Goal: Task Accomplishment & Management: Manage account settings

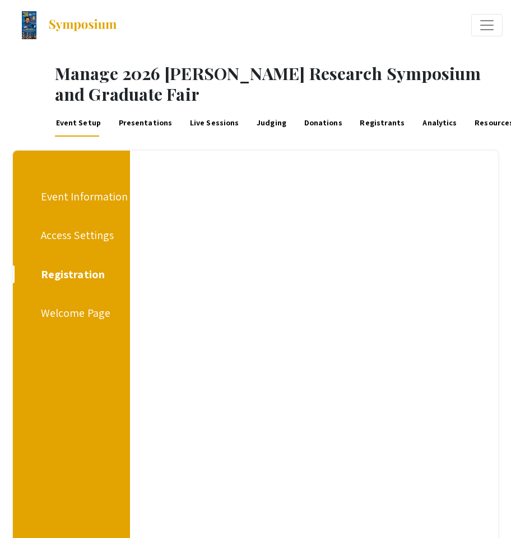
click at [64, 241] on div "Access Settings" at bounding box center [77, 235] width 73 height 17
click at [64, 271] on div "Registration" at bounding box center [70, 274] width 58 height 17
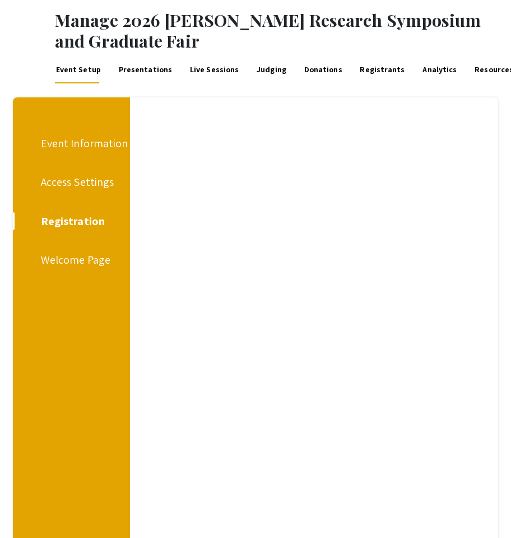
scroll to position [46, 0]
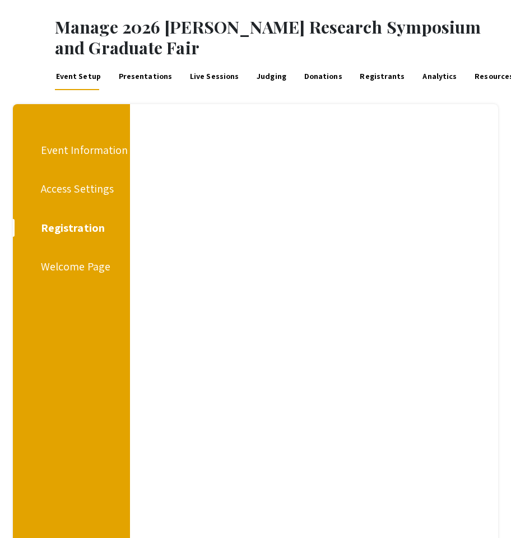
click at [77, 264] on div "Welcome Page" at bounding box center [75, 266] width 69 height 17
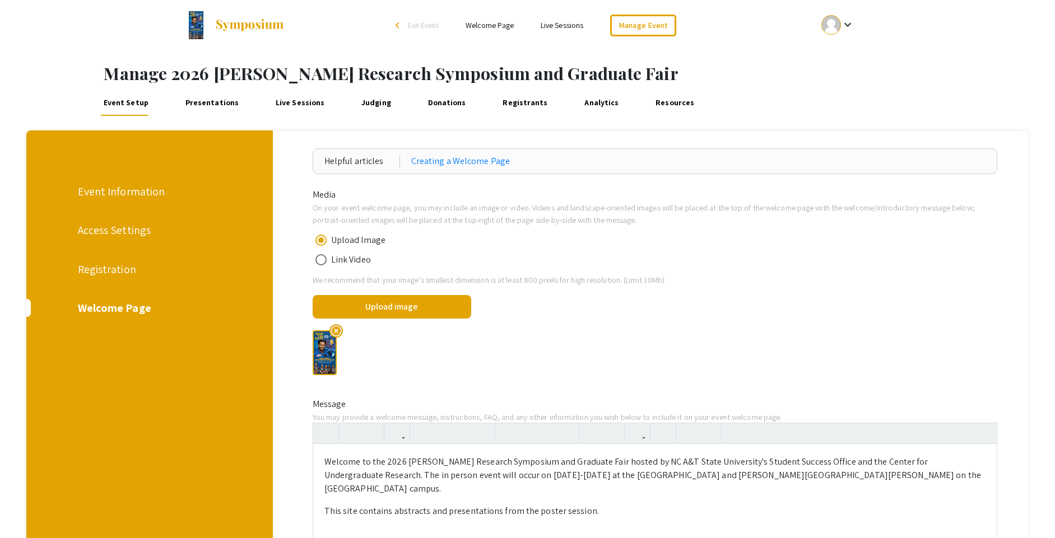
click at [115, 266] on div "Registration" at bounding box center [149, 269] width 142 height 17
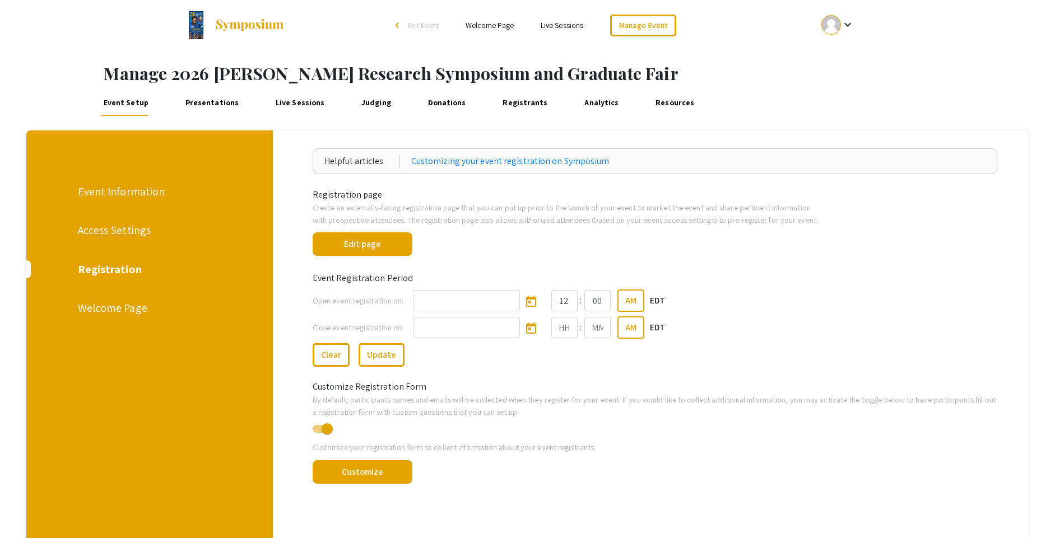
click at [122, 192] on div "Event Information" at bounding box center [149, 191] width 142 height 17
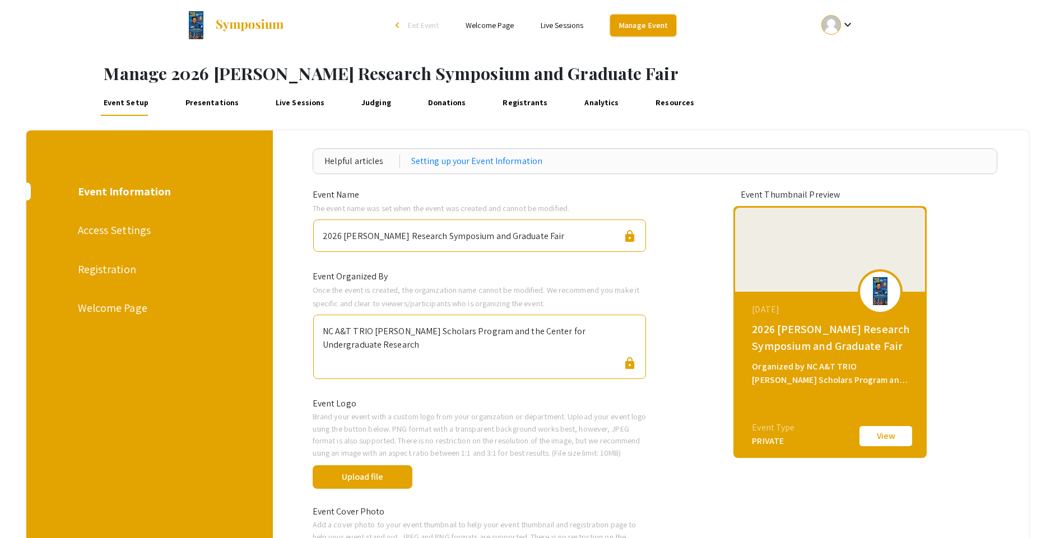
click at [645, 29] on link "Manage Event" at bounding box center [643, 26] width 66 height 22
click at [97, 229] on div "Access Settings" at bounding box center [149, 230] width 142 height 17
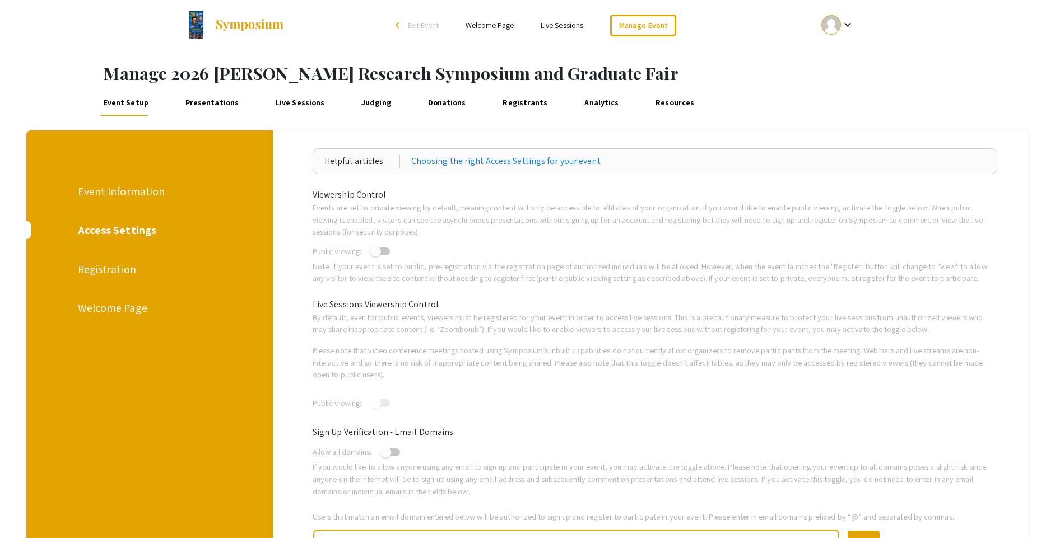
click at [97, 269] on div "Registration" at bounding box center [149, 269] width 142 height 17
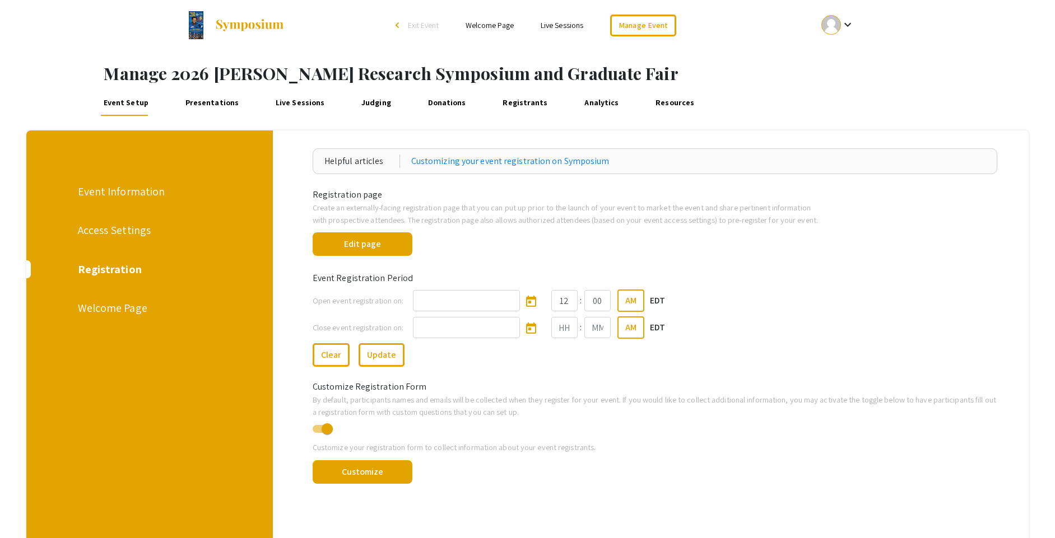
click at [104, 310] on div "Welcome Page" at bounding box center [149, 308] width 142 height 17
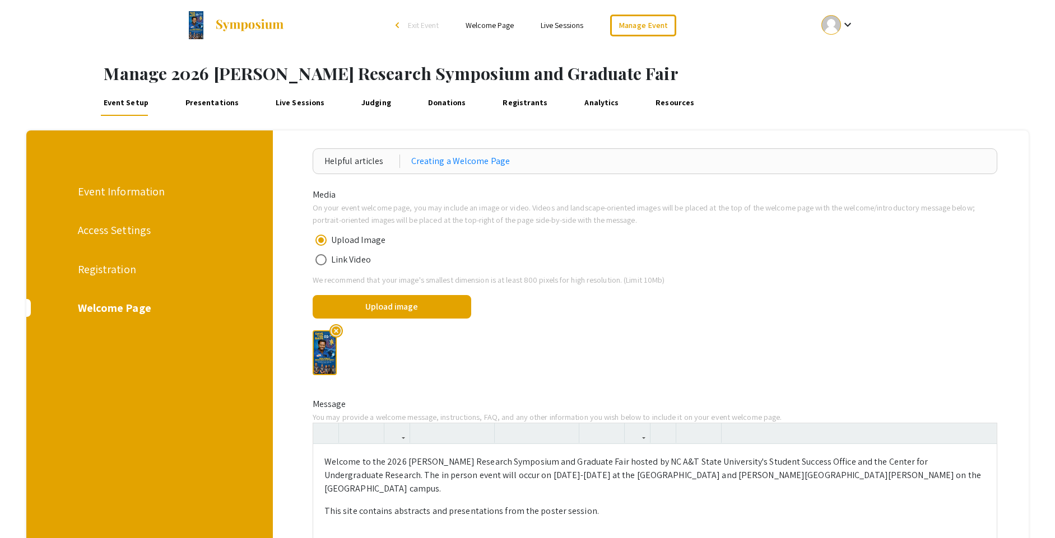
click at [121, 267] on div "Registration" at bounding box center [149, 269] width 142 height 17
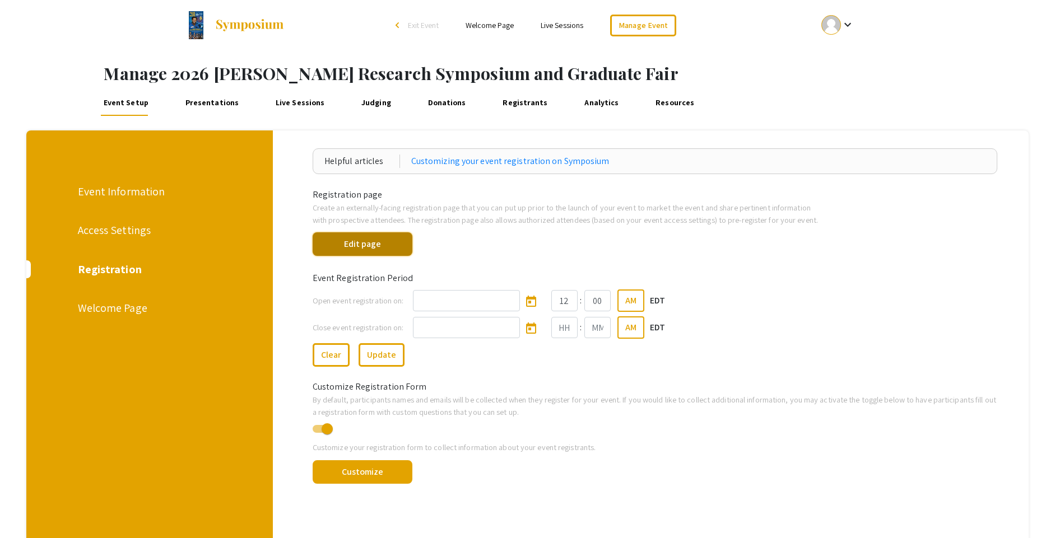
click at [388, 237] on button "Edit page" at bounding box center [363, 244] width 100 height 24
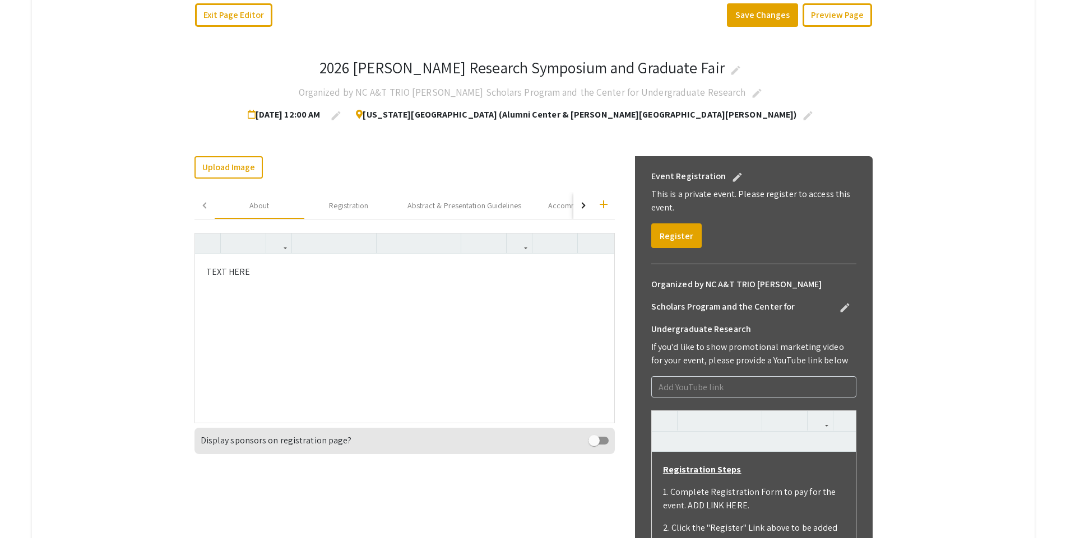
scroll to position [203, 0]
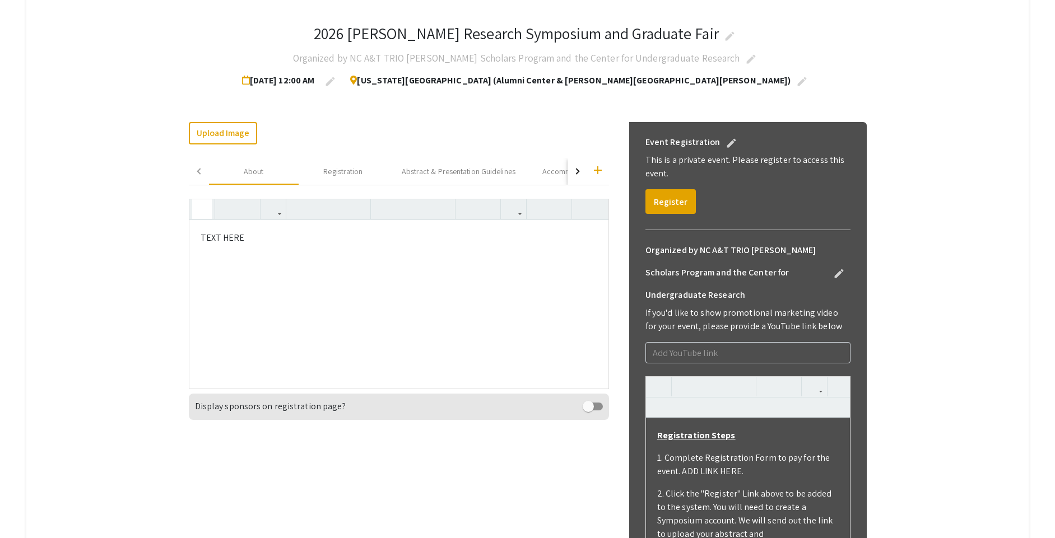
click at [201, 208] on icon "button" at bounding box center [202, 209] width 10 height 18
drag, startPoint x: 285, startPoint y: 235, endPoint x: 195, endPoint y: 232, distance: 90.2
click at [195, 232] on textarea "<p>TEXT HERE</p>" at bounding box center [398, 304] width 419 height 168
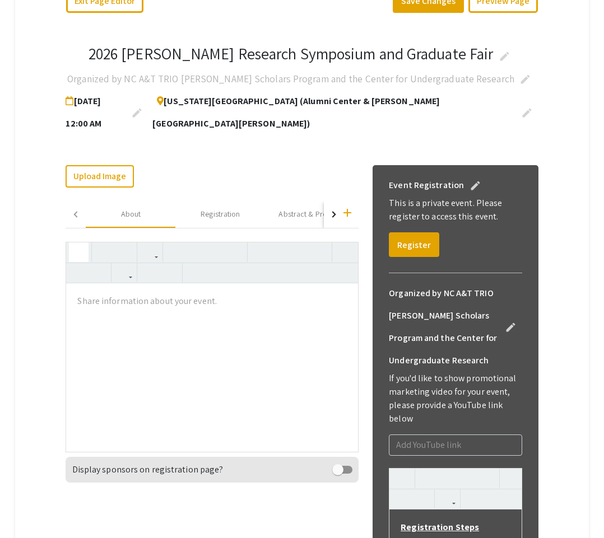
click at [71, 243] on button "button" at bounding box center [79, 253] width 20 height 20
click at [89, 284] on textarea at bounding box center [212, 367] width 292 height 168
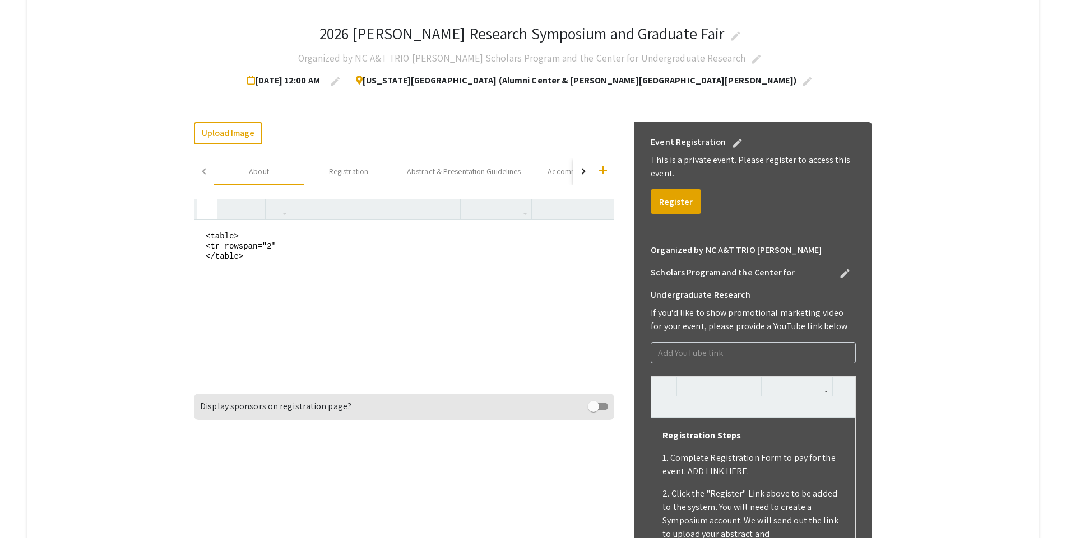
click at [225, 243] on textarea "<table> <tr rowspan="2" </table>" at bounding box center [403, 304] width 419 height 168
click at [209, 245] on textarea "<table> <tr> </table>" at bounding box center [403, 304] width 419 height 168
click at [253, 248] on textarea "<table> <tr> </table>" at bounding box center [403, 304] width 419 height 168
click at [259, 259] on textarea "<table> <tr> <th rowspan="2"> </tr> </table>" at bounding box center [403, 304] width 419 height 168
click at [272, 260] on textarea "<table> <tr> <th rowspan="2"> </tr> </table>" at bounding box center [403, 304] width 419 height 168
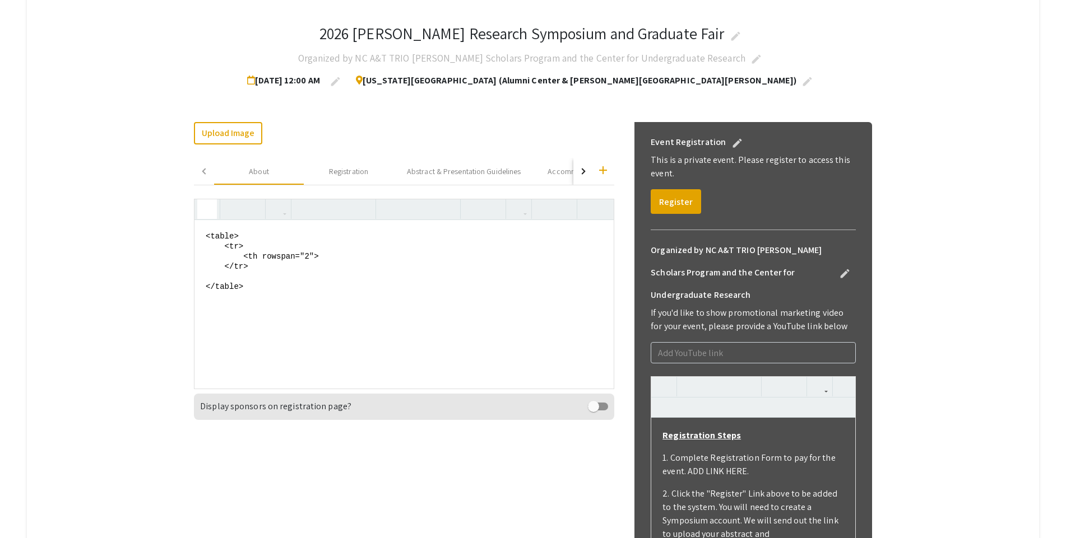
drag, startPoint x: 273, startPoint y: 260, endPoint x: 253, endPoint y: 250, distance: 22.0
click at [253, 250] on textarea "<table> <tr> <th rowspan="2"> </tr> </table>" at bounding box center [403, 304] width 419 height 168
click at [334, 257] on textarea "<table> <tr> <th rowspan="2"> </tr> </table>" at bounding box center [403, 304] width 419 height 168
click at [285, 266] on textarea "<table> <tr> <th rowspan="2"> </tr> </table>" at bounding box center [403, 304] width 419 height 168
drag, startPoint x: 328, startPoint y: 252, endPoint x: 296, endPoint y: 263, distance: 34.2
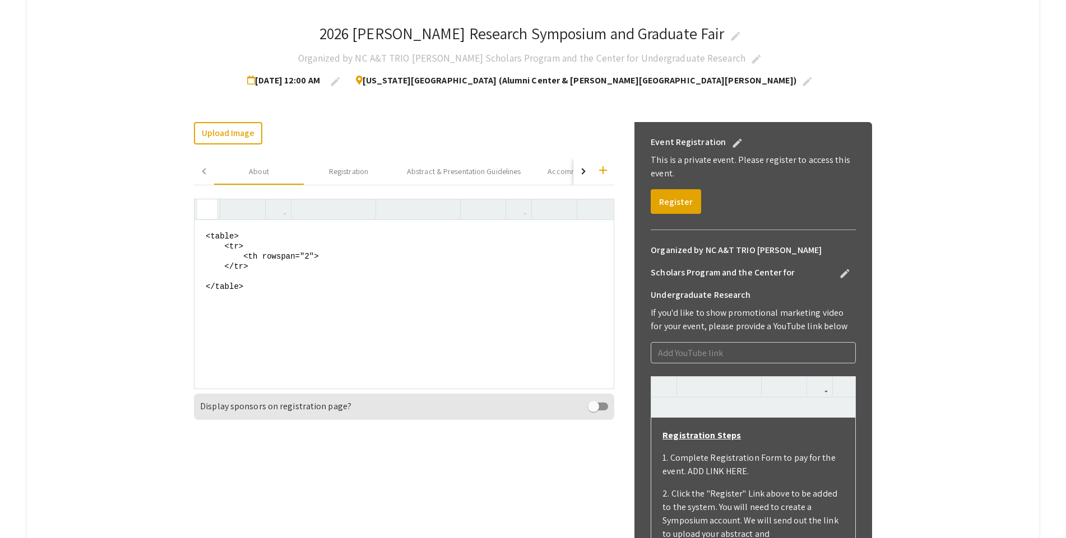
click at [296, 263] on textarea "<table> <tr> <th rowspan="2"> </tr> </table>" at bounding box center [403, 304] width 419 height 168
click at [345, 250] on textarea "<table> <tr> <th rowspan="2"> </tr> </table>" at bounding box center [403, 304] width 419 height 168
click at [345, 253] on textarea "<table> <tr> <th rowspan="2"> </tr> </table>" at bounding box center [403, 304] width 419 height 168
click at [341, 253] on textarea "<table> <tr> <th rowspan="2"> </tr> </table>" at bounding box center [403, 304] width 419 height 168
paste textarea "Name</th>"
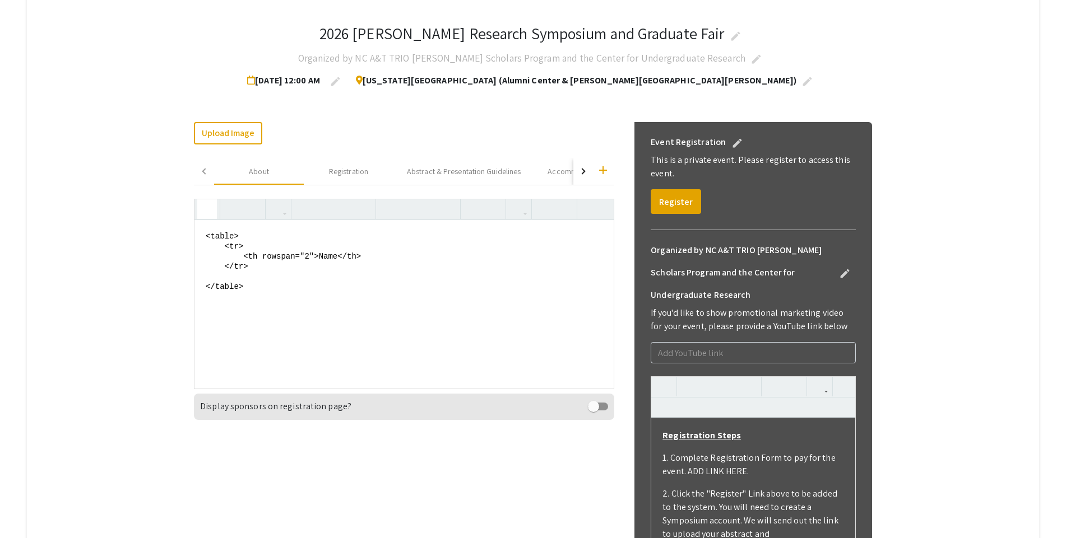
click at [343, 255] on textarea "<table> <tr> <th rowspan="2">Name</th> </tr> </table>" at bounding box center [403, 304] width 419 height 168
click at [392, 259] on textarea "<table> <tr> <th rowspan="2"></th> </tr> </table>" at bounding box center [403, 304] width 419 height 168
click at [323, 256] on textarea "<table> <tr> <th rowspan="2"></th> </tr> </table>" at bounding box center [403, 304] width 419 height 168
paste textarea "DAY 1:  [DATE] – NC A&T SU Campus All events held in the A&T Alumni Foundation …"
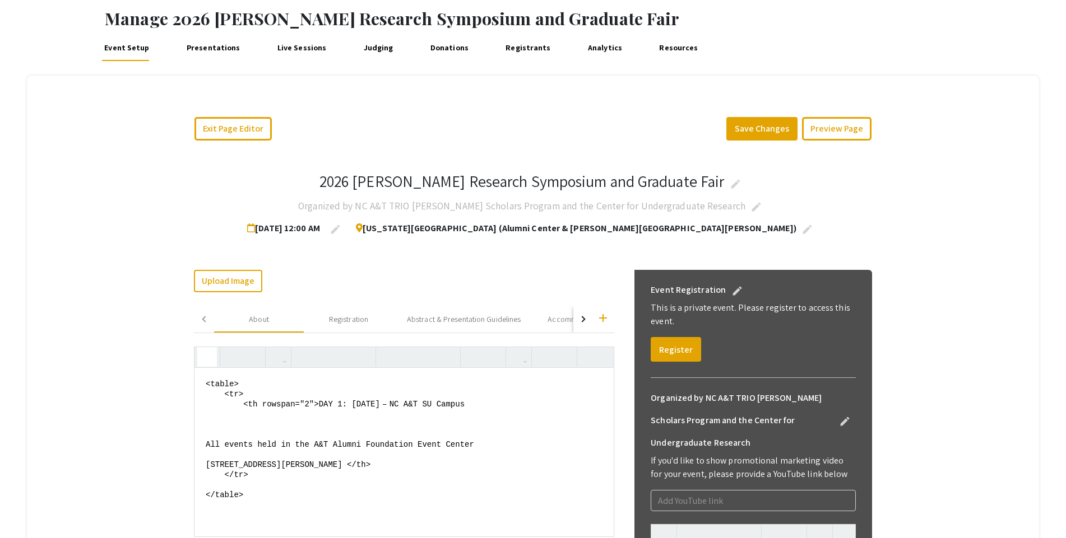
scroll to position [96, 0]
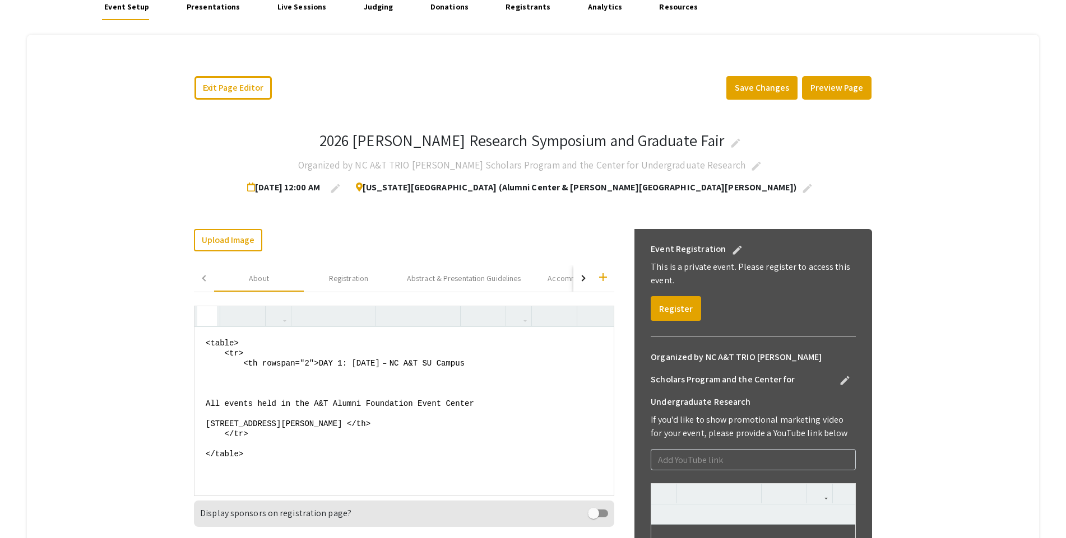
type textarea "<table> <tr> <th rowspan="2">DAY 1:  [DATE] – NC A&T SU Campus All events held …"
click at [830, 91] on button "Preview Page" at bounding box center [836, 88] width 69 height 24
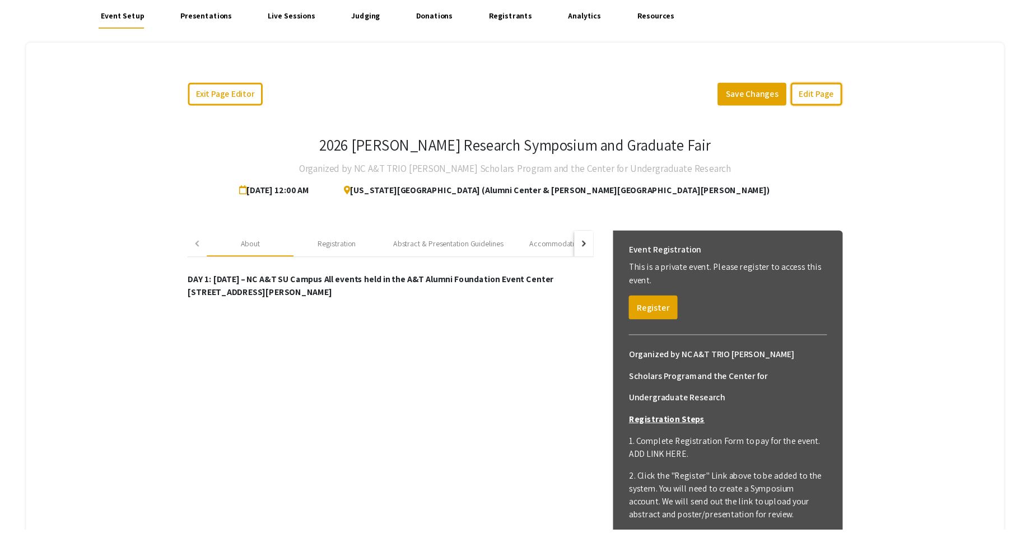
scroll to position [68, 0]
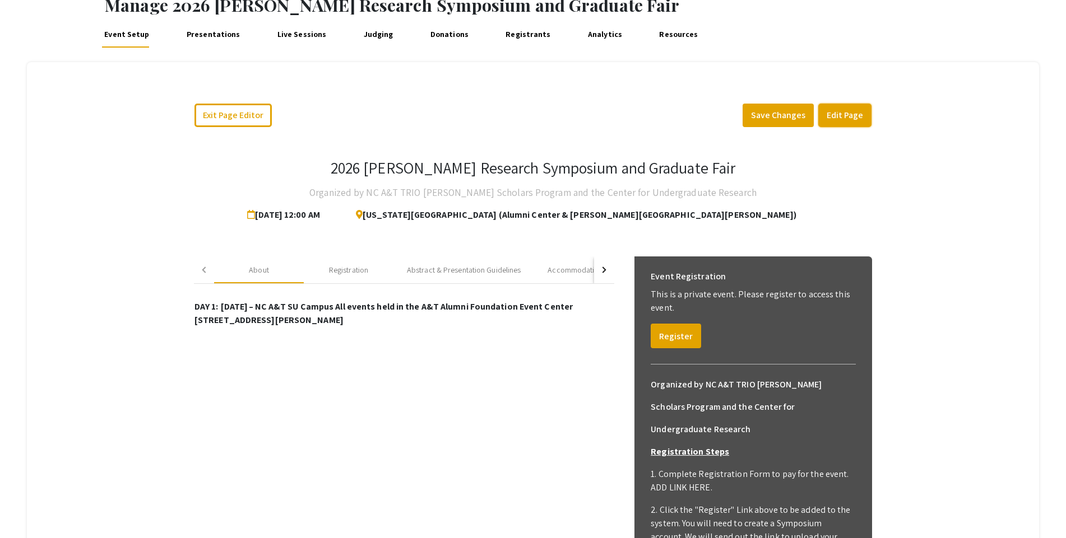
click at [852, 113] on button "Edit Page" at bounding box center [844, 116] width 53 height 24
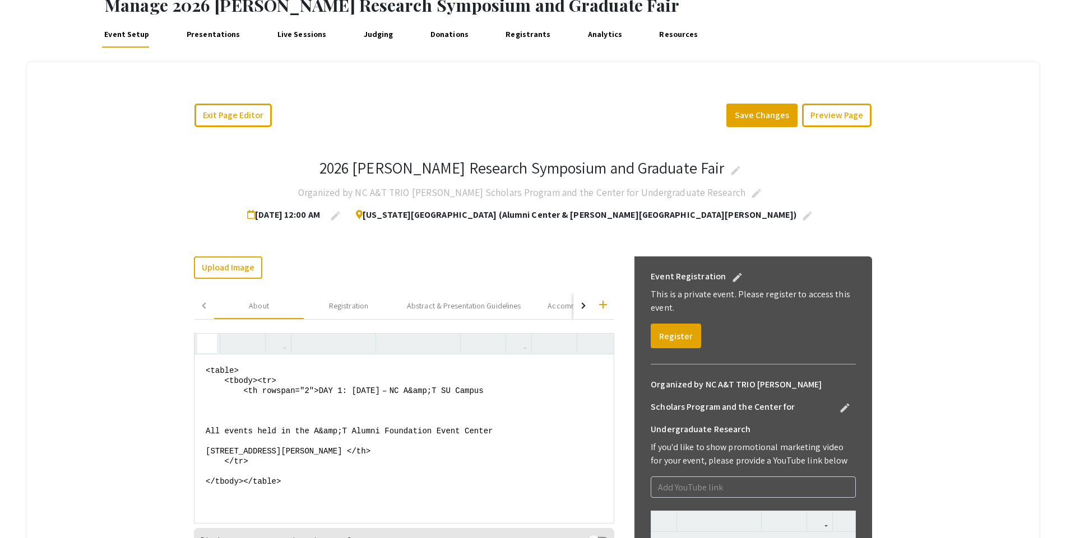
click at [202, 334] on use "button" at bounding box center [202, 334] width 0 height 0
drag, startPoint x: 220, startPoint y: 418, endPoint x: 194, endPoint y: 409, distance: 27.8
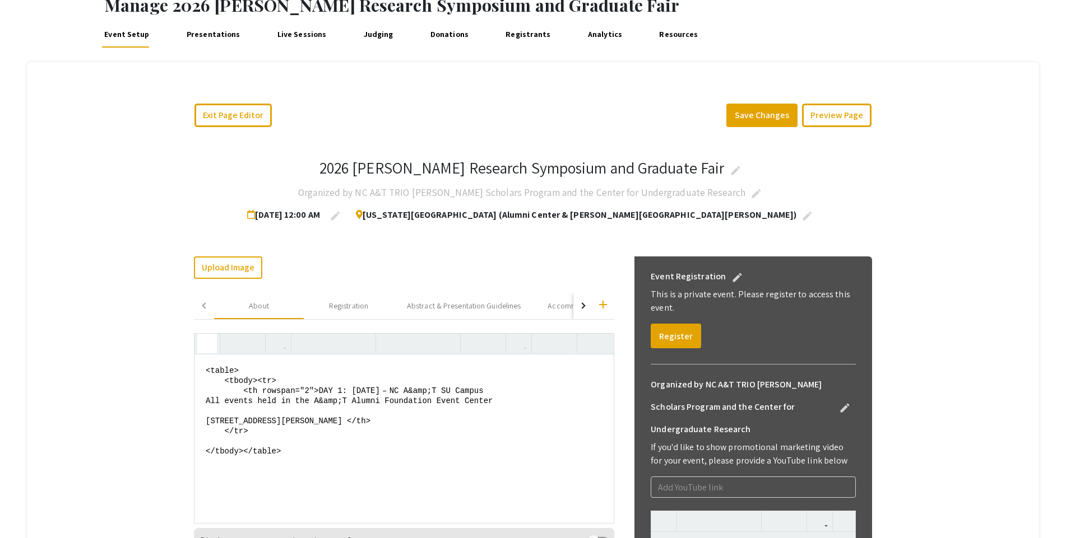
click at [210, 404] on textarea "<table> <tbody><tr> <th rowspan="2">DAY 1:  [DATE] – NC A&amp;T SU Campus All e…" at bounding box center [403, 439] width 419 height 168
click at [261, 381] on textarea "<table> <tbody><tr> <th rowspan="2">DAY 1:  [DATE] – NC A&amp;T SU Campus All e…" at bounding box center [403, 439] width 419 height 168
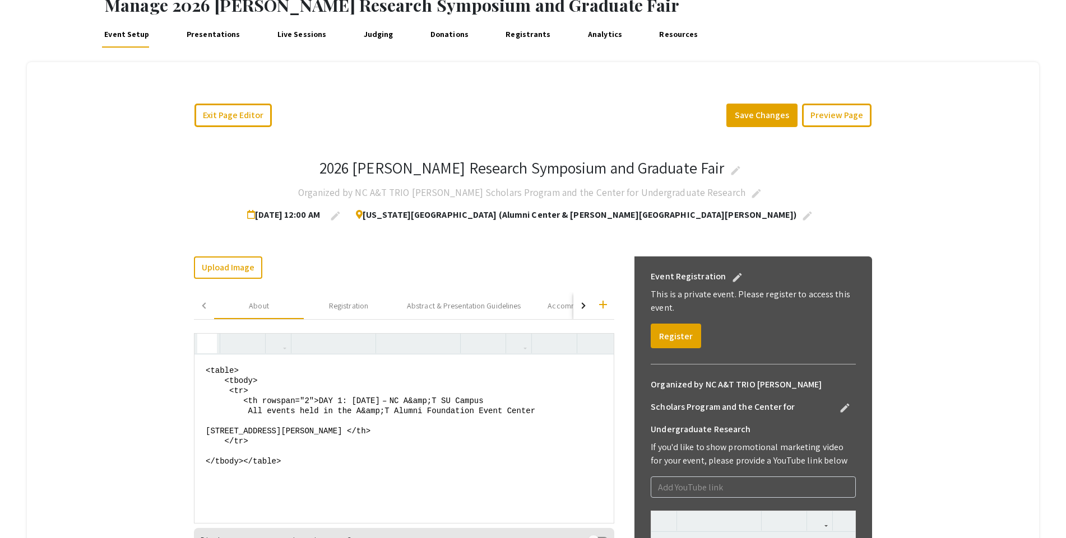
click at [211, 427] on textarea "<table> <tbody> <tr> <th rowspan="2">DAY 1:  [DATE] – NC A&amp;T SU Campus All …" at bounding box center [403, 439] width 419 height 168
click at [258, 382] on textarea "<table> <tbody> <tr> <th rowspan="2">DAY 1:  [DATE] – NC A&amp;T SU Campus All …" at bounding box center [403, 439] width 419 height 168
click at [244, 452] on textarea "<table> <thead> <tr> <th rowspan="2">DAY 1:  [DATE] – NC A&amp;T SU Campus All …" at bounding box center [403, 439] width 419 height 168
click at [249, 452] on textarea "<table> <thead> <tr> <th rowspan="2">DAY 1:  [DATE] – NC A&amp;T SU Campus All …" at bounding box center [403, 439] width 419 height 168
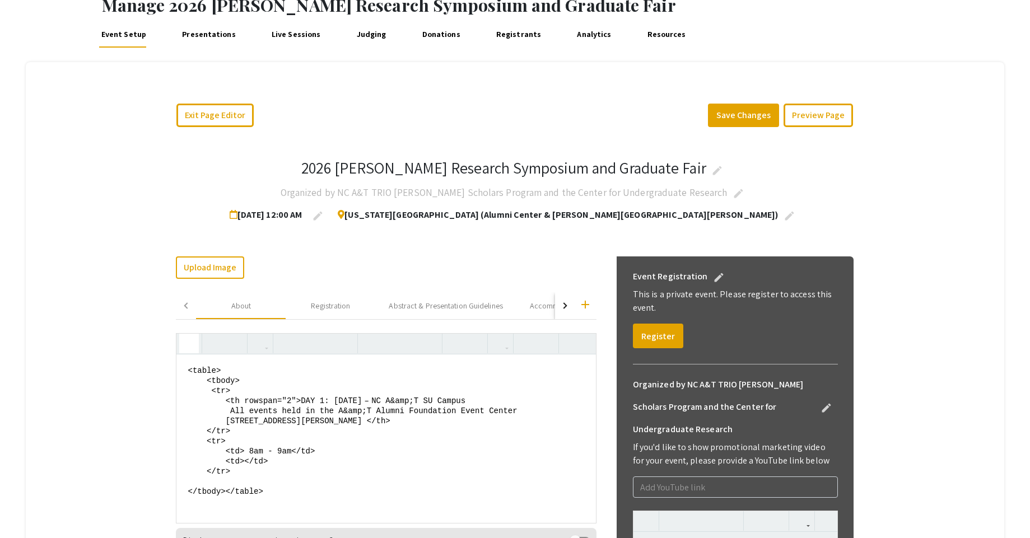
click at [250, 465] on textarea "<table> <tbody> <tr> <th rowspan="2">DAY 1:  [DATE] – NC A&amp;T SU Campus All …" at bounding box center [385, 439] width 419 height 168
type textarea "<table> <tbody> <tr> <th rowspan="2">DAY 1:  [DATE] – NC A&amp;T SU Campus All …"
click at [824, 117] on button "Preview Page" at bounding box center [818, 116] width 69 height 24
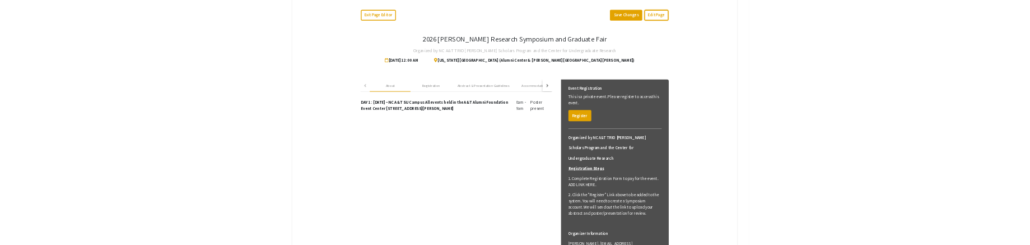
scroll to position [164, 0]
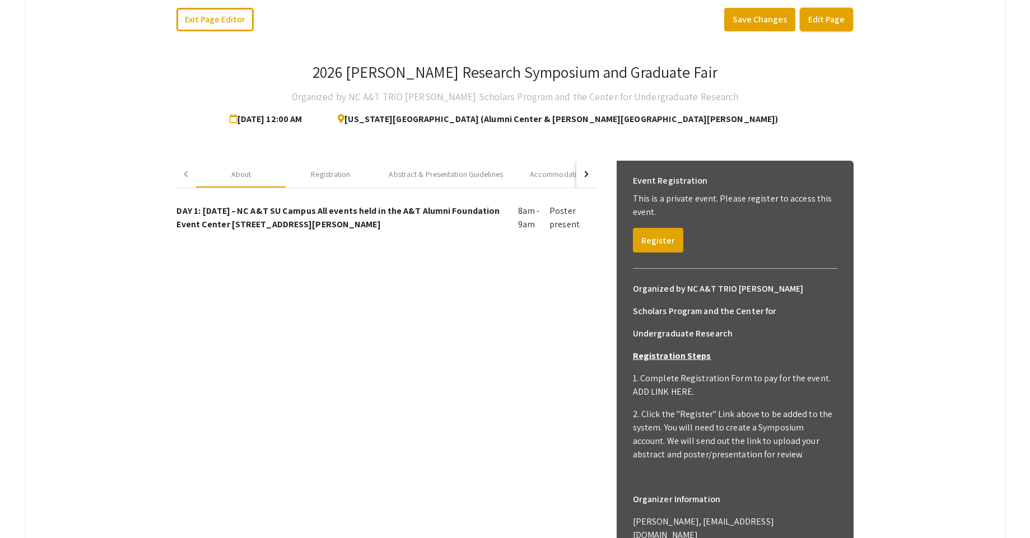
click at [844, 17] on button "Edit Page" at bounding box center [826, 20] width 53 height 24
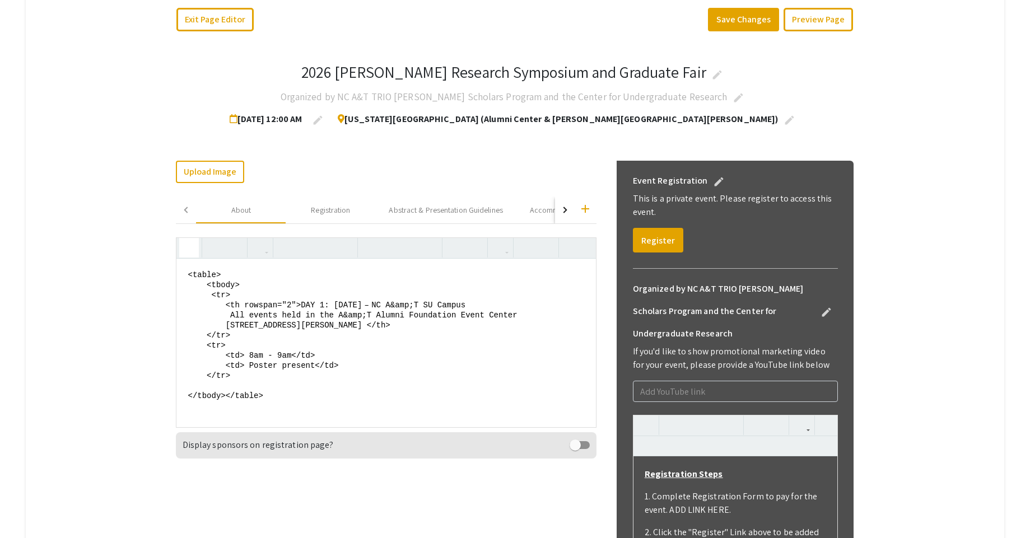
click at [194, 252] on icon "button" at bounding box center [189, 248] width 10 height 18
click at [240, 338] on textarea "<table> <tbody> <tr> <th rowspan="2">DAY 1:  [DATE] – NC A&amp;T SU Campus All …" at bounding box center [385, 343] width 419 height 168
click at [184, 239] on use "button" at bounding box center [184, 239] width 0 height 0
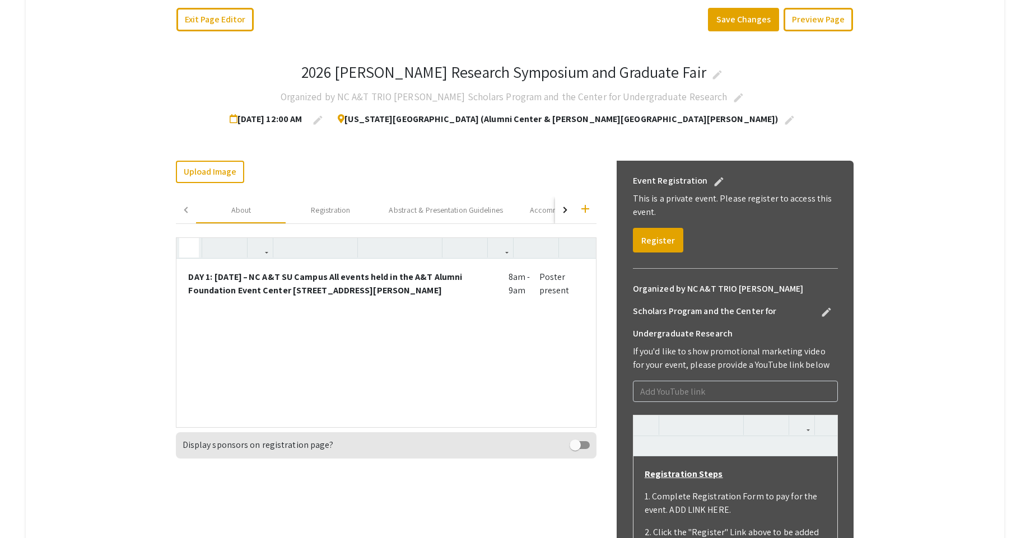
click at [193, 249] on icon "button" at bounding box center [189, 248] width 10 height 18
